Goal: Navigation & Orientation: Find specific page/section

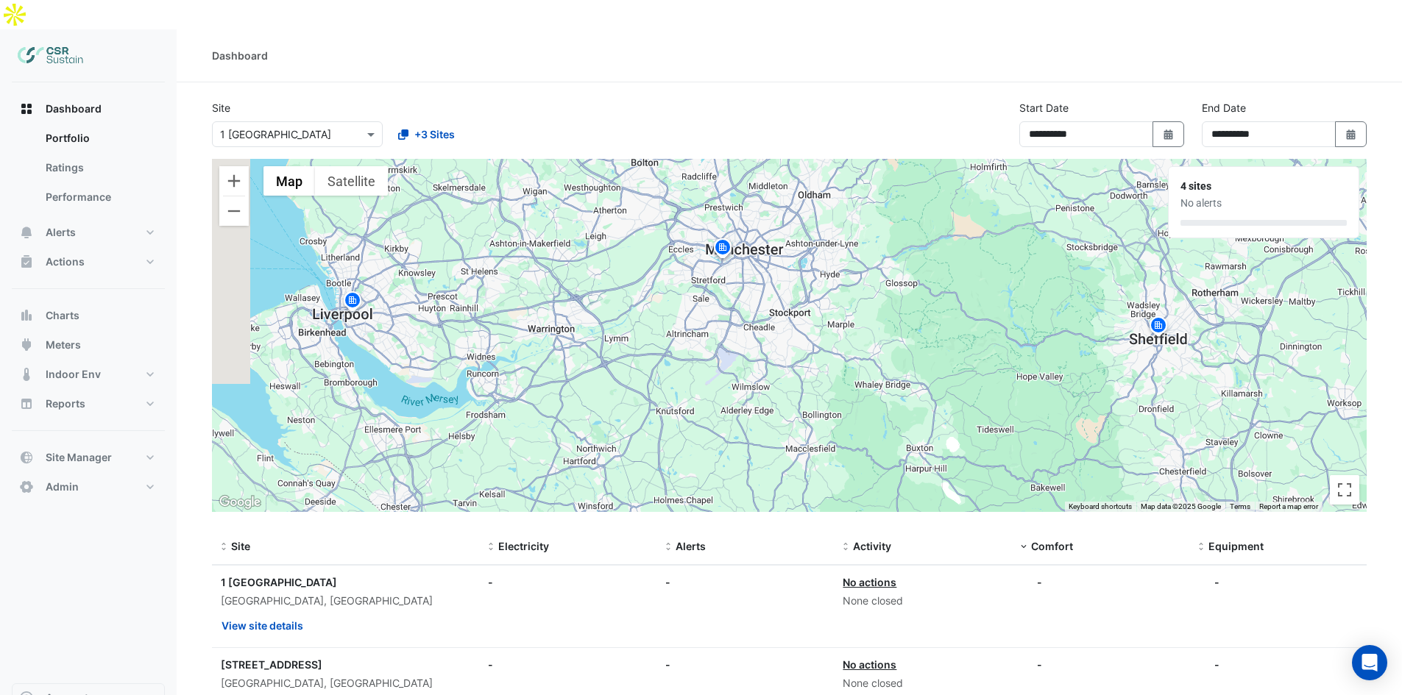
click at [656, 100] on div "**********" at bounding box center [789, 129] width 1172 height 59
click at [864, 539] on div "Activity" at bounding box center [923, 547] width 160 height 17
click at [864, 540] on span "Activity" at bounding box center [872, 546] width 38 height 13
drag, startPoint x: 1216, startPoint y: 157, endPoint x: 1184, endPoint y: 147, distance: 33.1
click at [1184, 167] on div "4 sites No alerts" at bounding box center [1264, 202] width 190 height 71
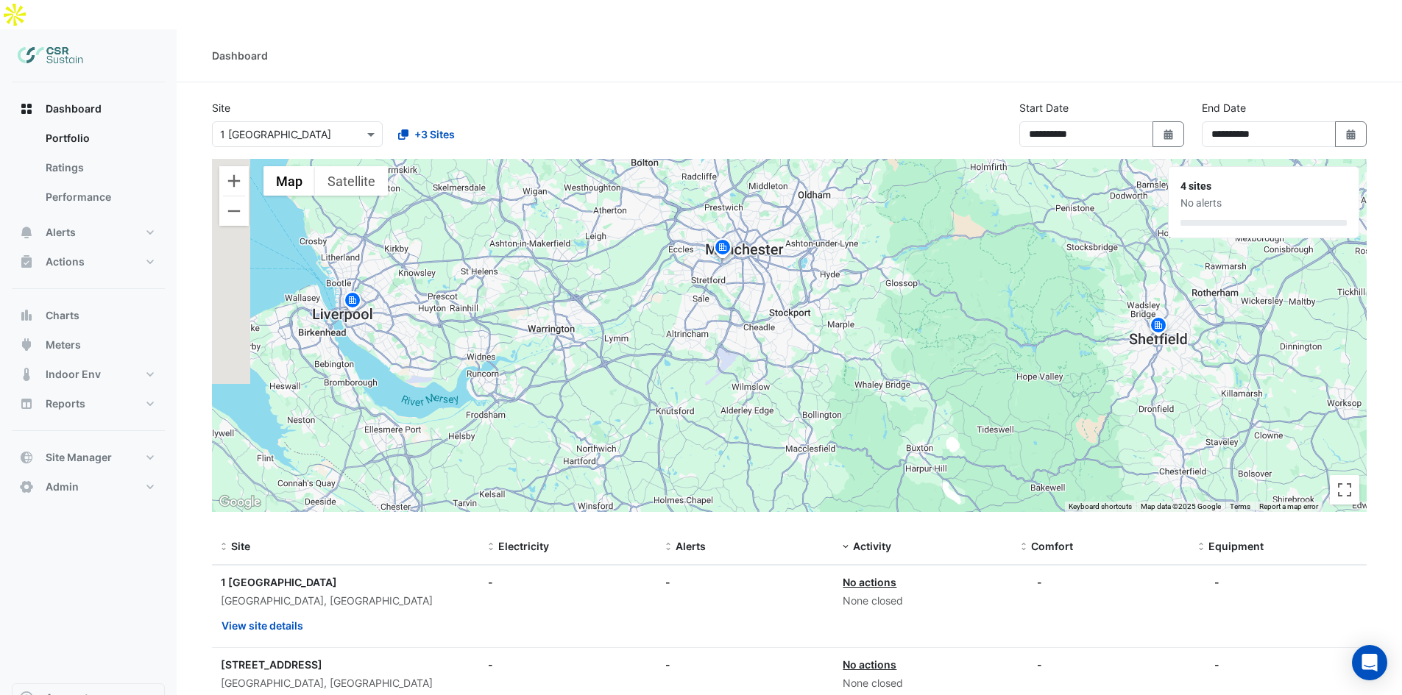
click at [1183, 179] on div "4 sites" at bounding box center [1263, 186] width 166 height 15
drag, startPoint x: 1180, startPoint y: 158, endPoint x: 1225, endPoint y: 174, distance: 47.5
click at [1222, 174] on div "4 sites No alerts" at bounding box center [1264, 202] width 190 height 71
click at [1225, 196] on div "No alerts" at bounding box center [1263, 203] width 166 height 15
drag, startPoint x: 561, startPoint y: 523, endPoint x: 189, endPoint y: 491, distance: 373.0
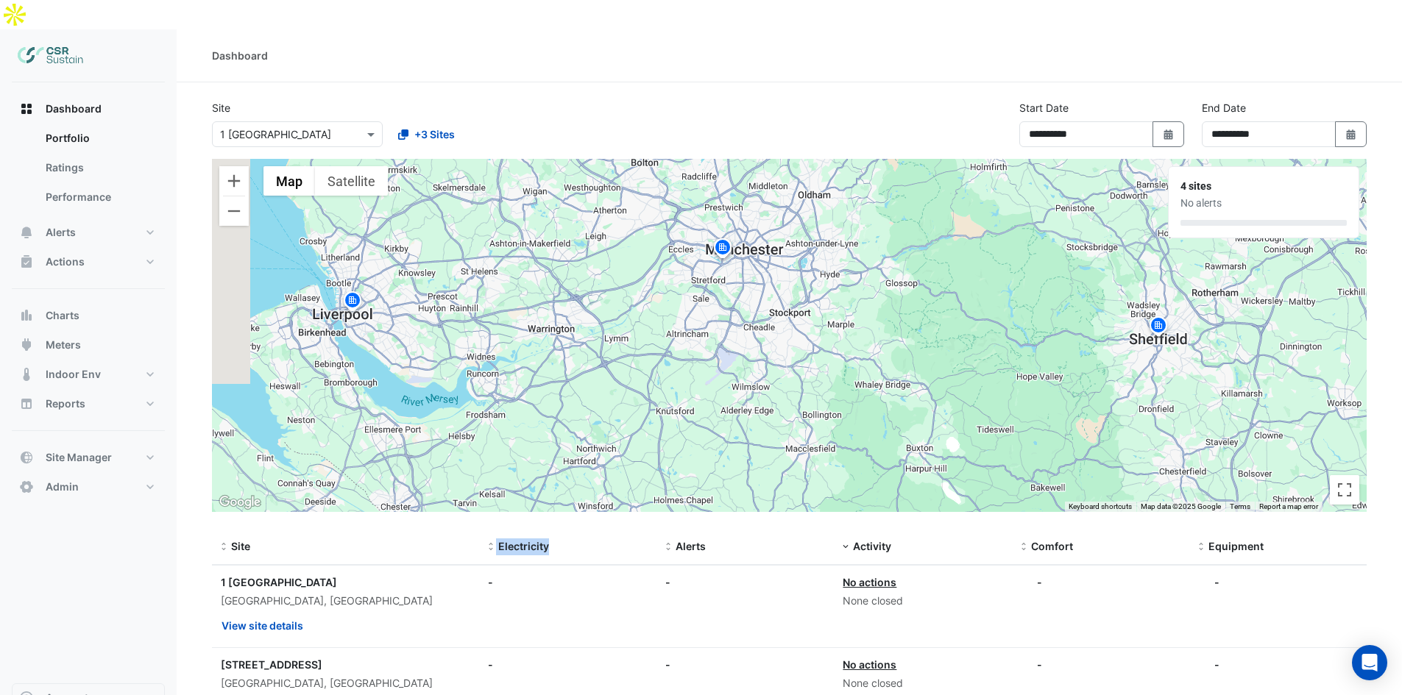
click at [251, 492] on section "**********" at bounding box center [789, 525] width 1225 height 887
click at [177, 506] on section "**********" at bounding box center [789, 525] width 1225 height 887
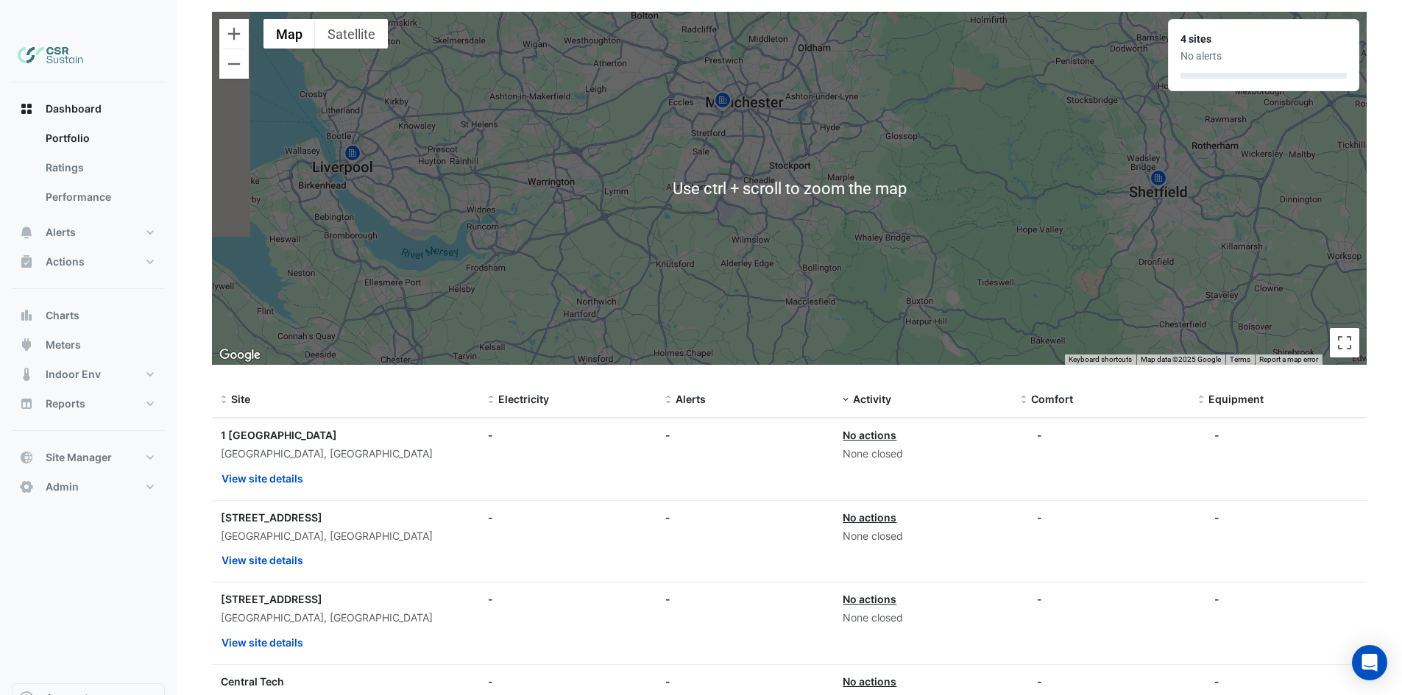
scroll to position [74, 0]
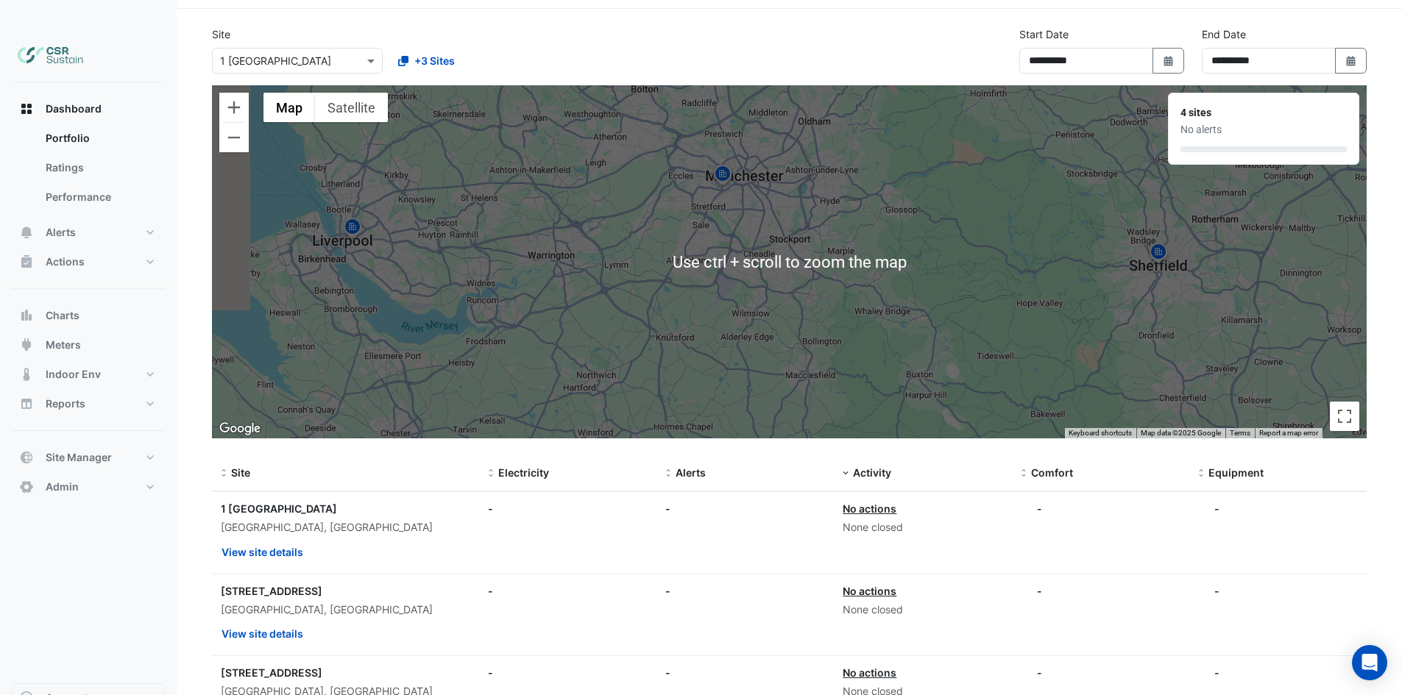
click at [1222, 105] on div "4 sites" at bounding box center [1263, 112] width 166 height 15
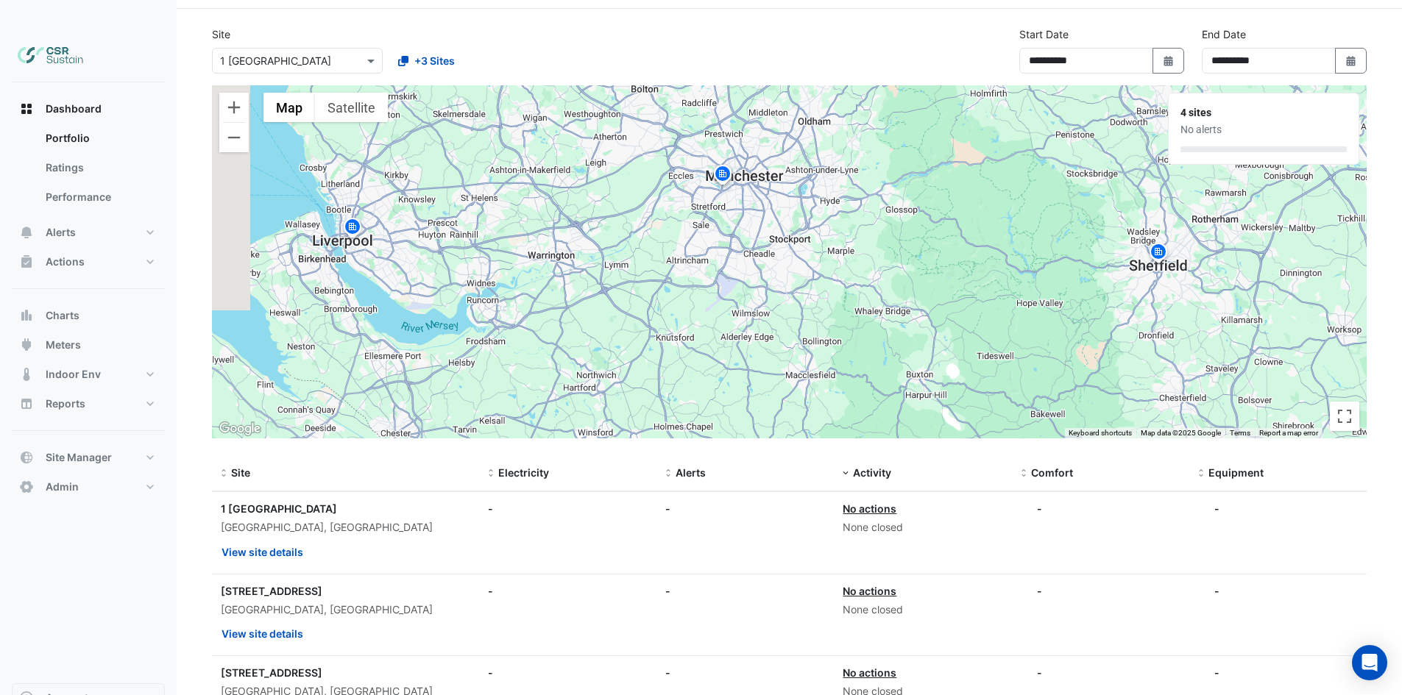
drag, startPoint x: 1216, startPoint y: 101, endPoint x: 1213, endPoint y: 113, distance: 13.0
click at [1216, 122] on div "No alerts" at bounding box center [1263, 129] width 166 height 15
drag, startPoint x: 1213, startPoint y: 113, endPoint x: 1197, endPoint y: 111, distance: 15.6
click at [1210, 116] on div "4 sites No alerts" at bounding box center [1264, 128] width 190 height 71
drag, startPoint x: 1195, startPoint y: 94, endPoint x: 1189, endPoint y: 86, distance: 10.5
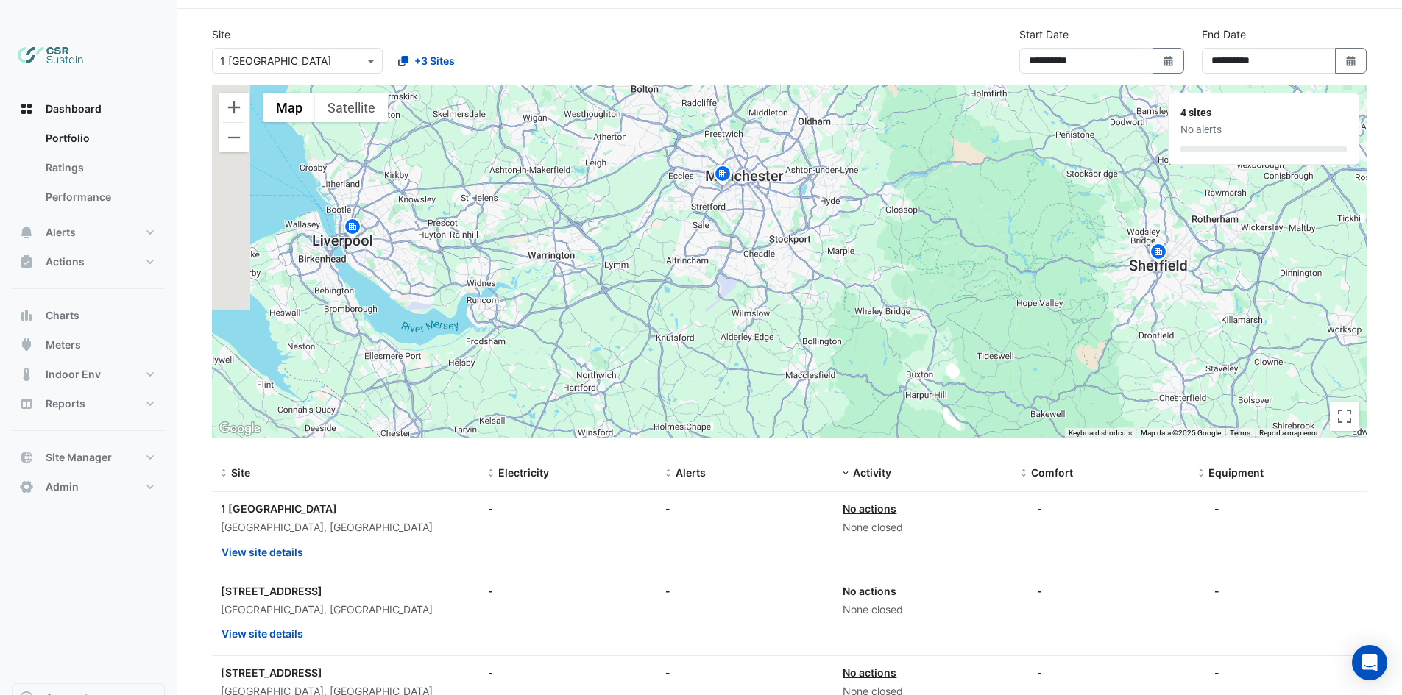
click at [1195, 122] on div "No alerts" at bounding box center [1263, 129] width 166 height 15
drag, startPoint x: 1183, startPoint y: 83, endPoint x: 1234, endPoint y: 109, distance: 57.6
click at [1234, 109] on div "4 sites No alerts" at bounding box center [1264, 128] width 190 height 71
click at [85, 450] on span "Site Manager" at bounding box center [79, 457] width 66 height 15
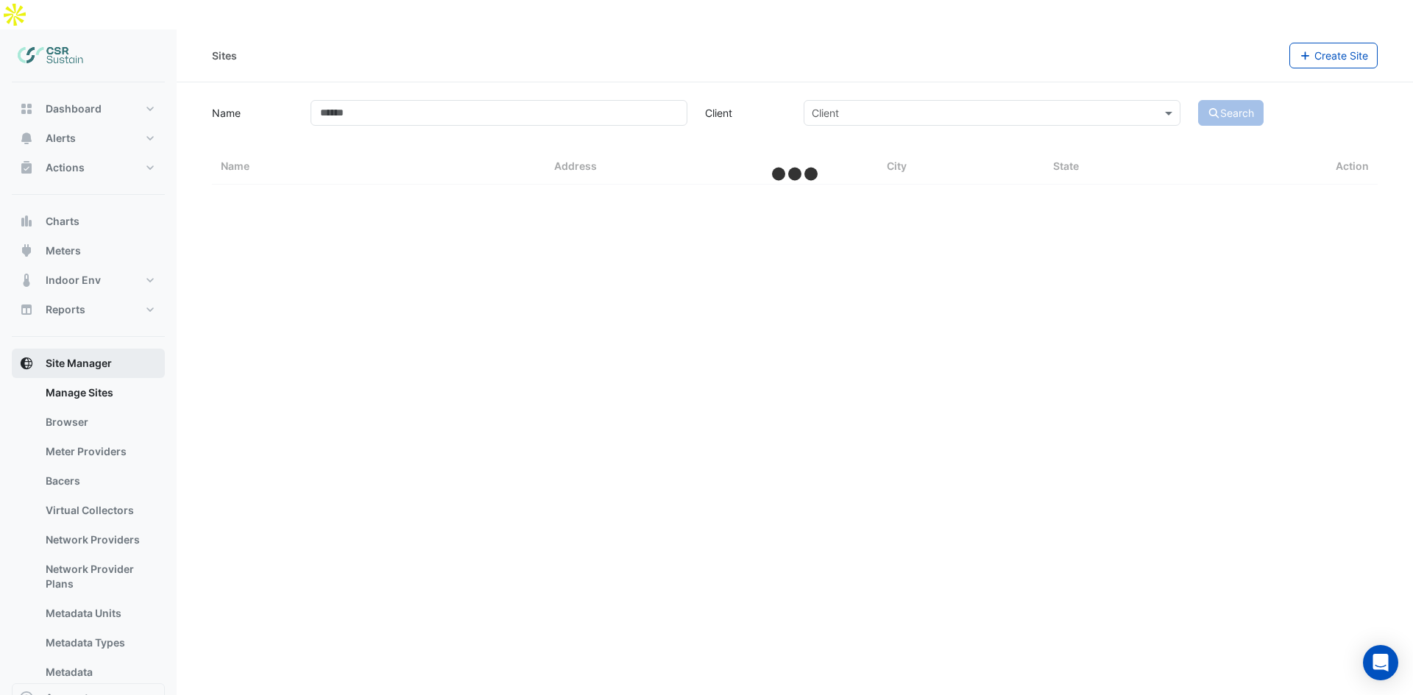
click at [74, 356] on span "Site Manager" at bounding box center [79, 363] width 66 height 15
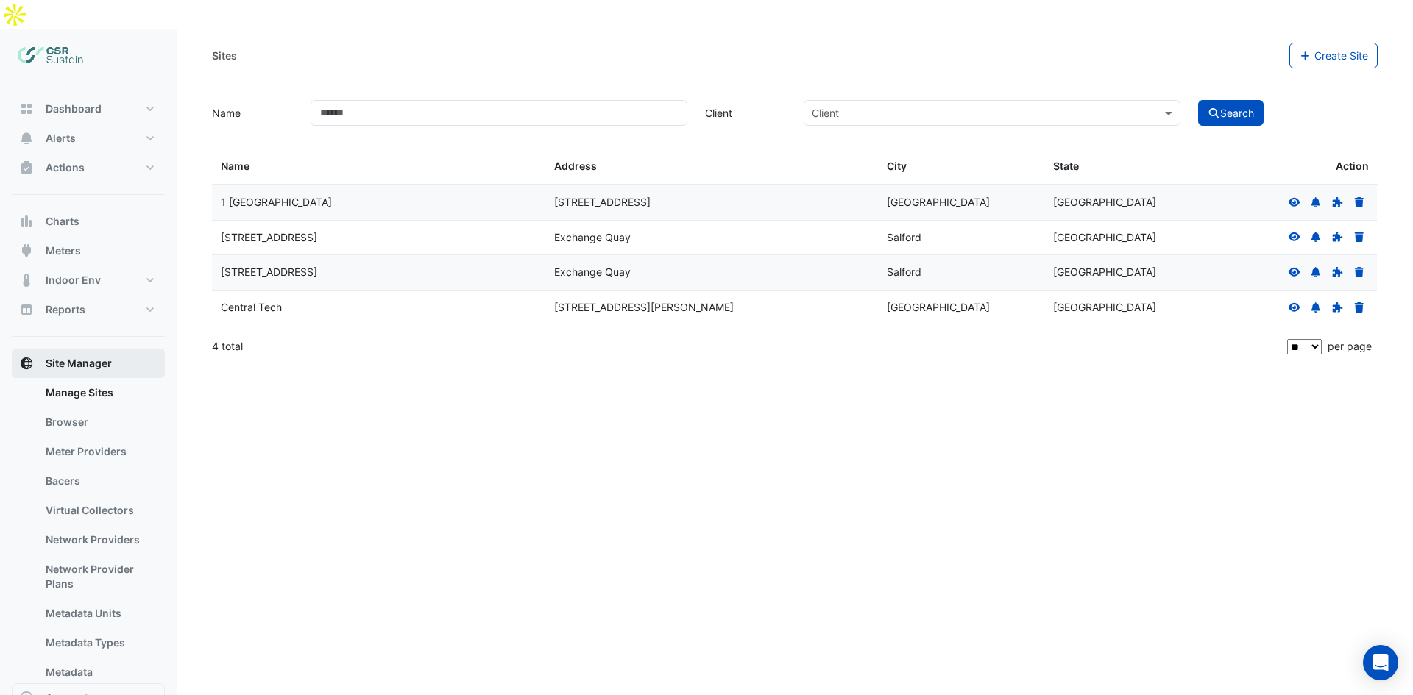
click at [61, 356] on span "Site Manager" at bounding box center [79, 363] width 66 height 15
click at [202, 350] on div "Sites Create Site Name Client Client Search Sites Name Sites Address Sites City…" at bounding box center [795, 376] width 1236 height 695
